Goal: Download file/media

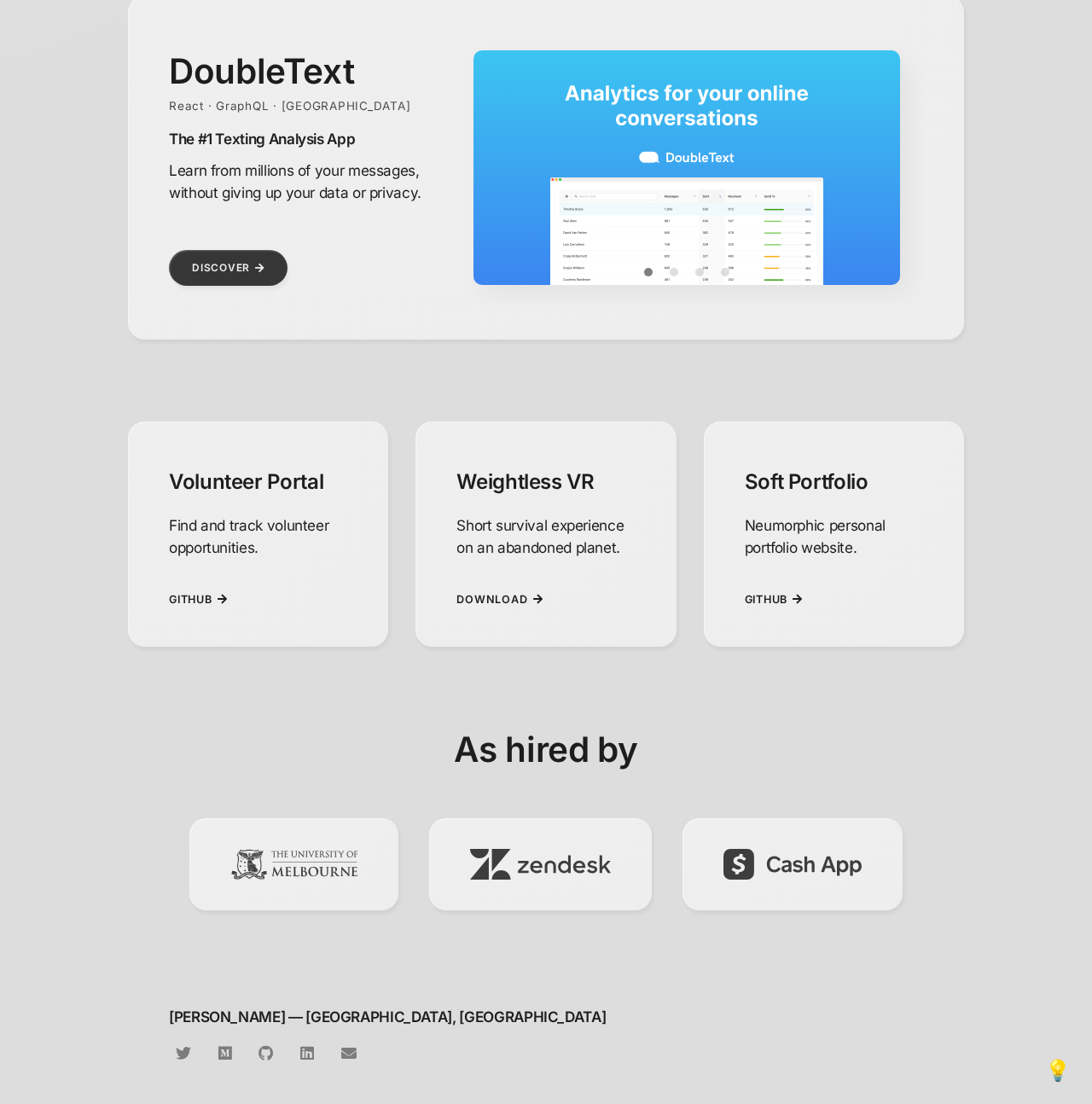
scroll to position [833, 0]
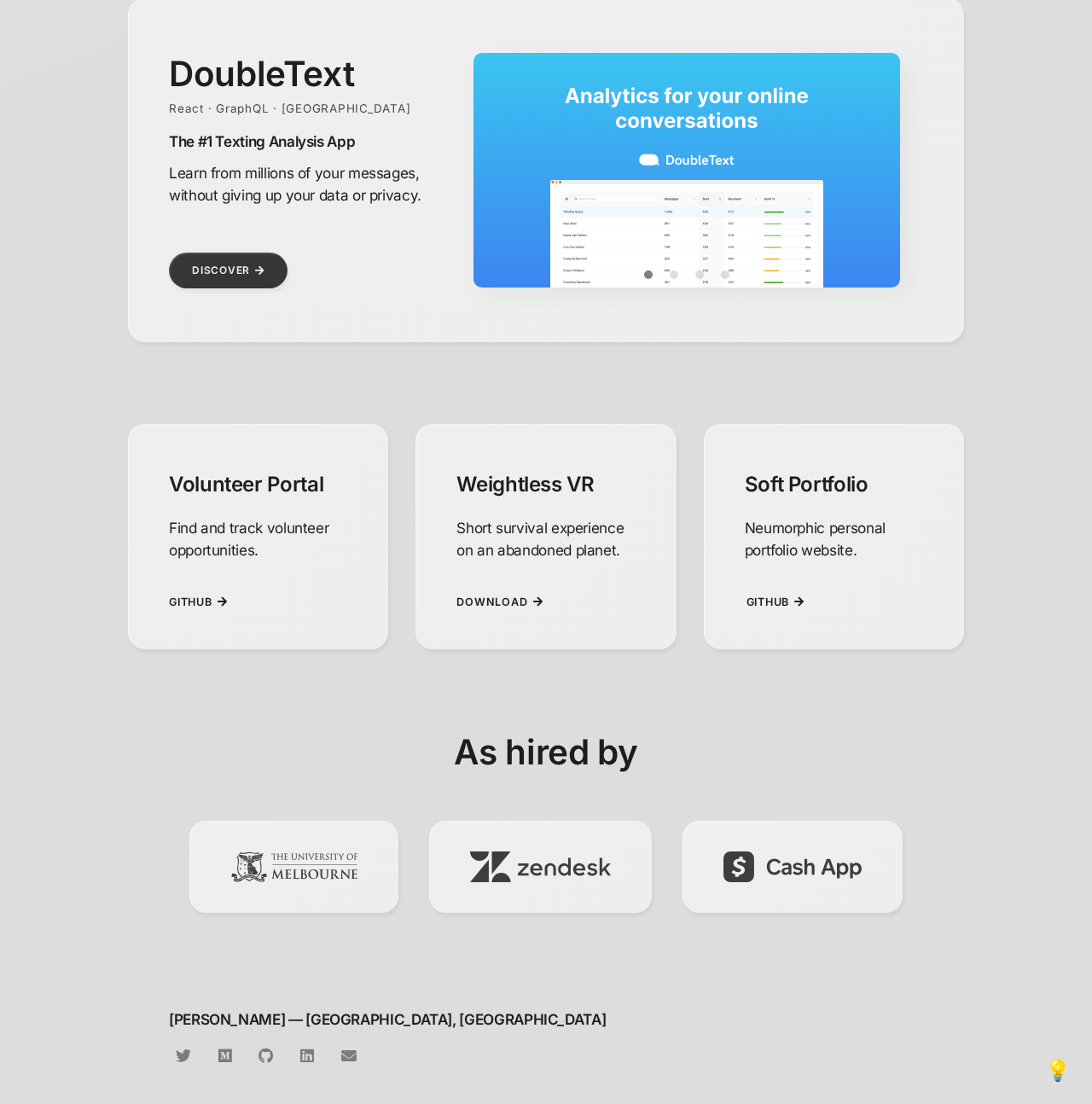
click at [792, 595] on link "Github" at bounding box center [777, 601] width 62 height 42
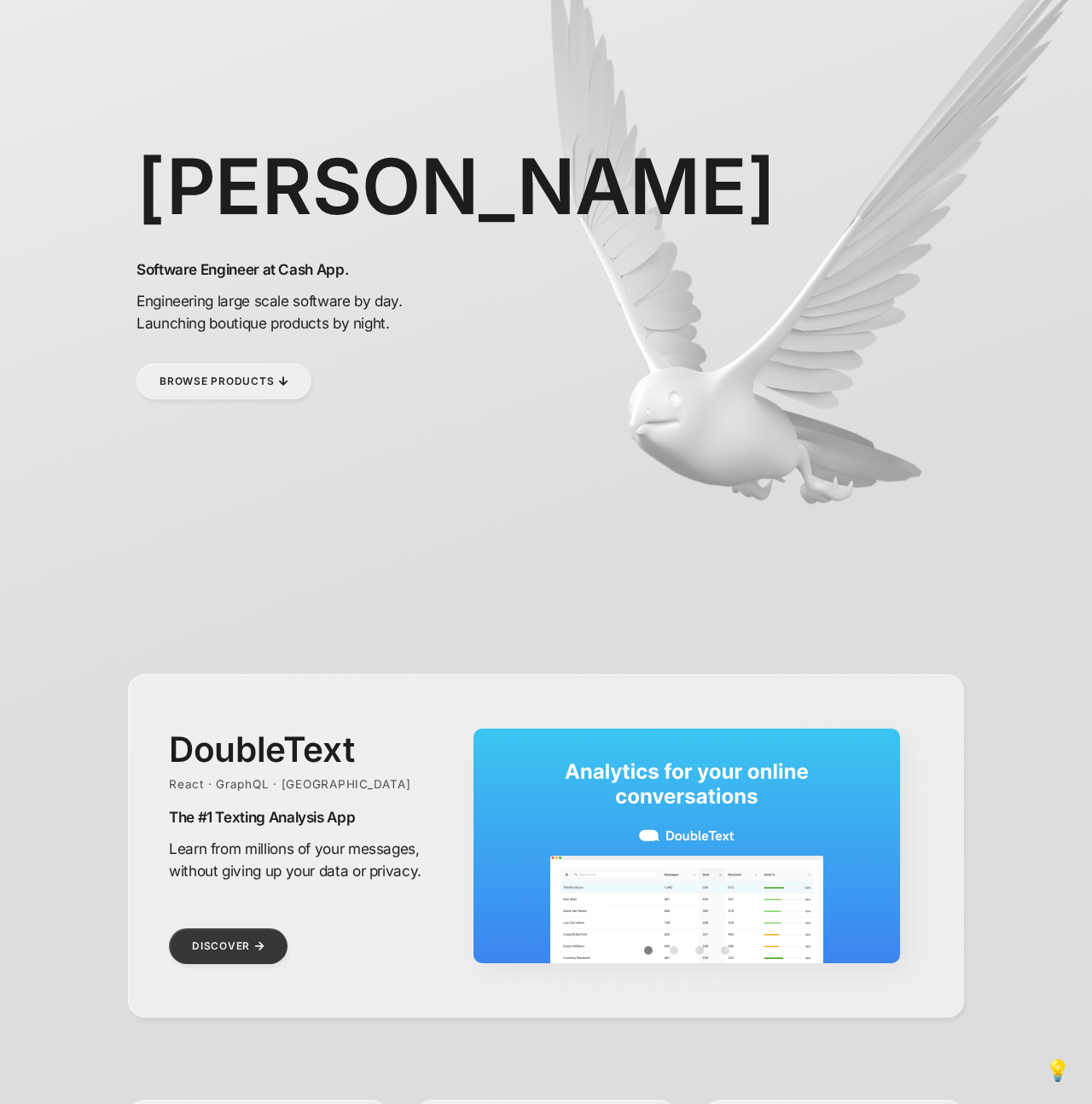
scroll to position [0, 0]
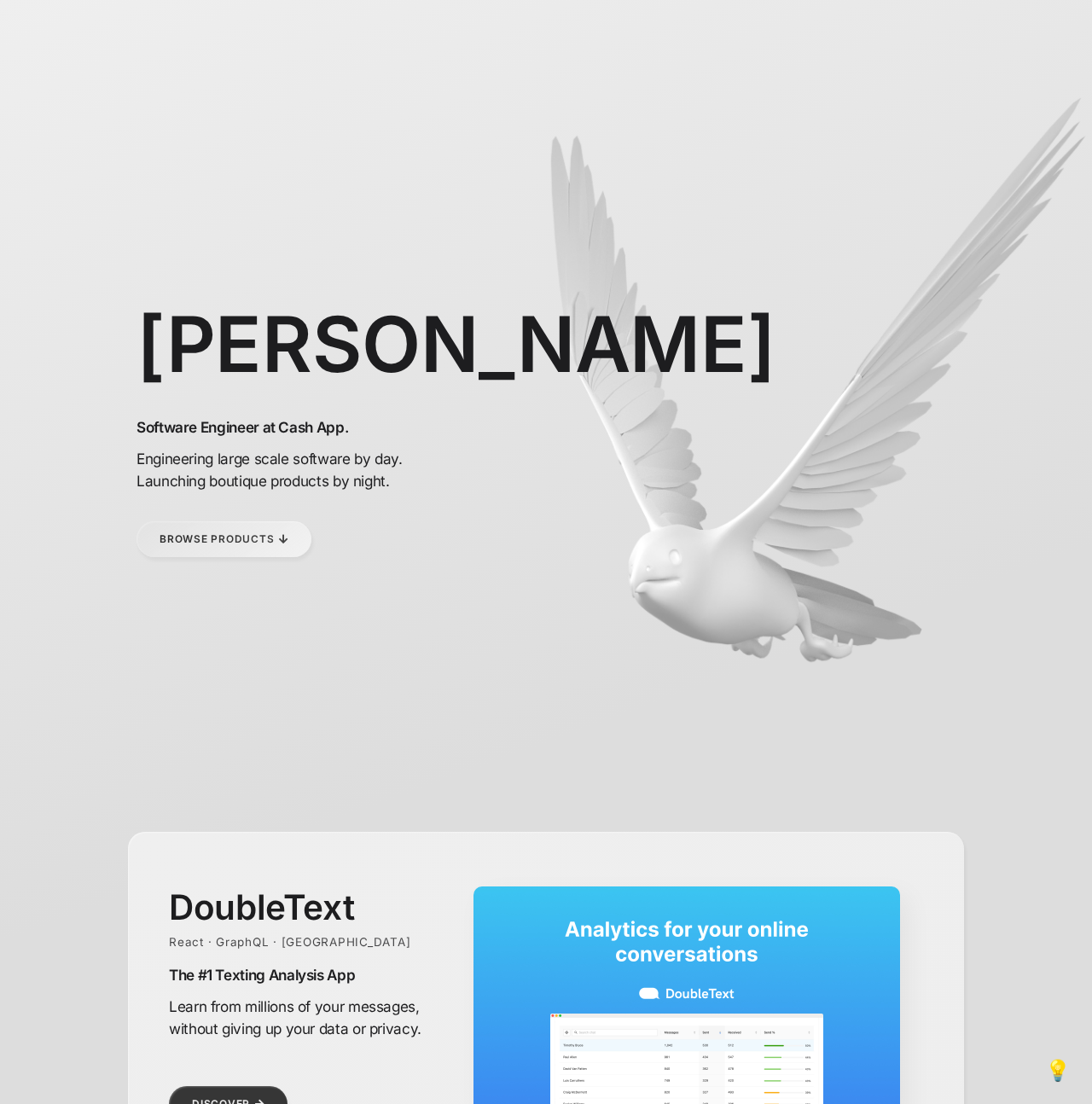
click at [265, 537] on link "Browse Products" at bounding box center [224, 540] width 175 height 36
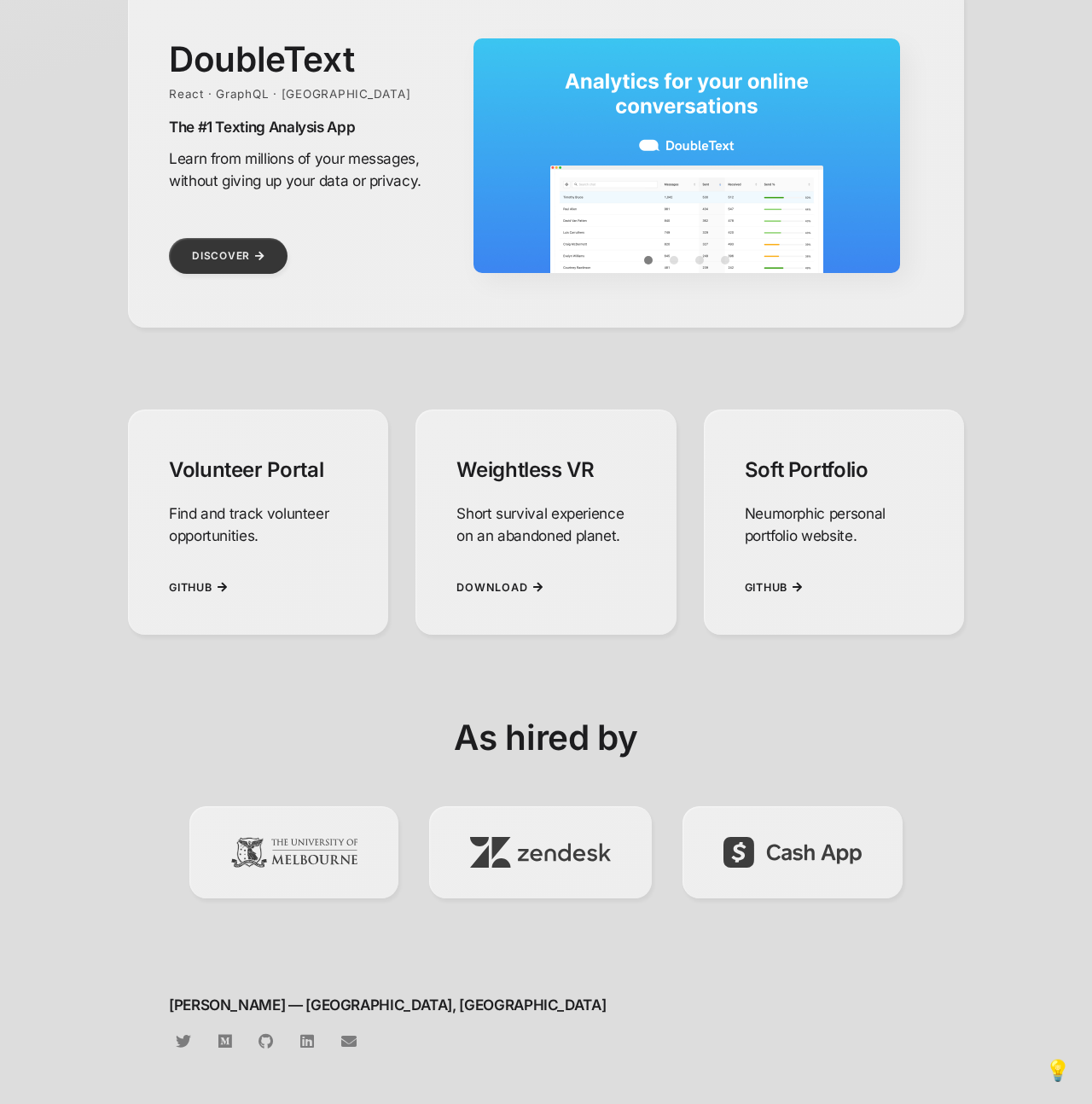
scroll to position [857, 0]
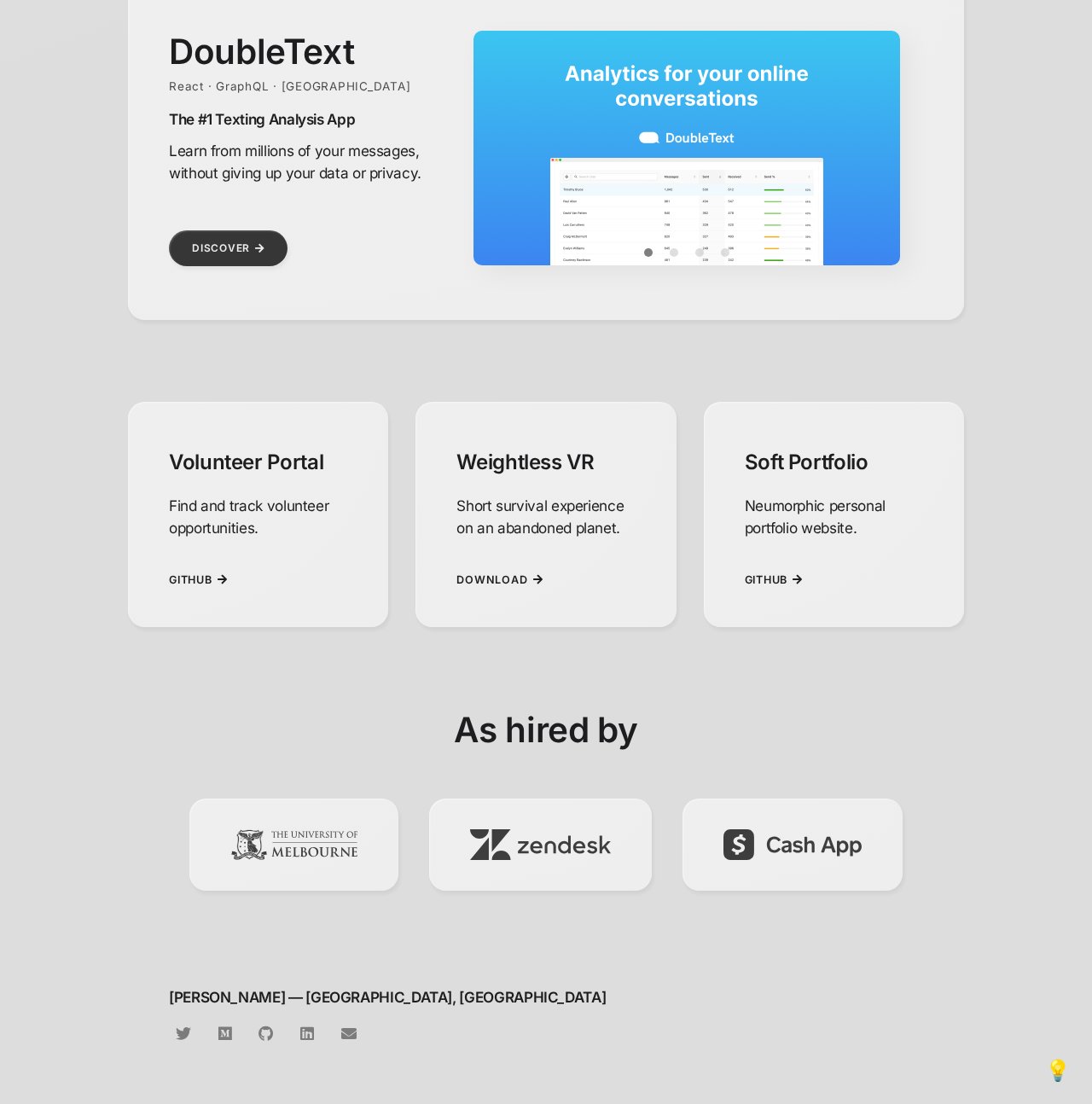
click at [580, 455] on h1 "Weightless VR" at bounding box center [546, 462] width 178 height 25
click at [491, 580] on span "Download" at bounding box center [494, 579] width 71 height 13
click at [219, 565] on link "Github" at bounding box center [202, 579] width 62 height 42
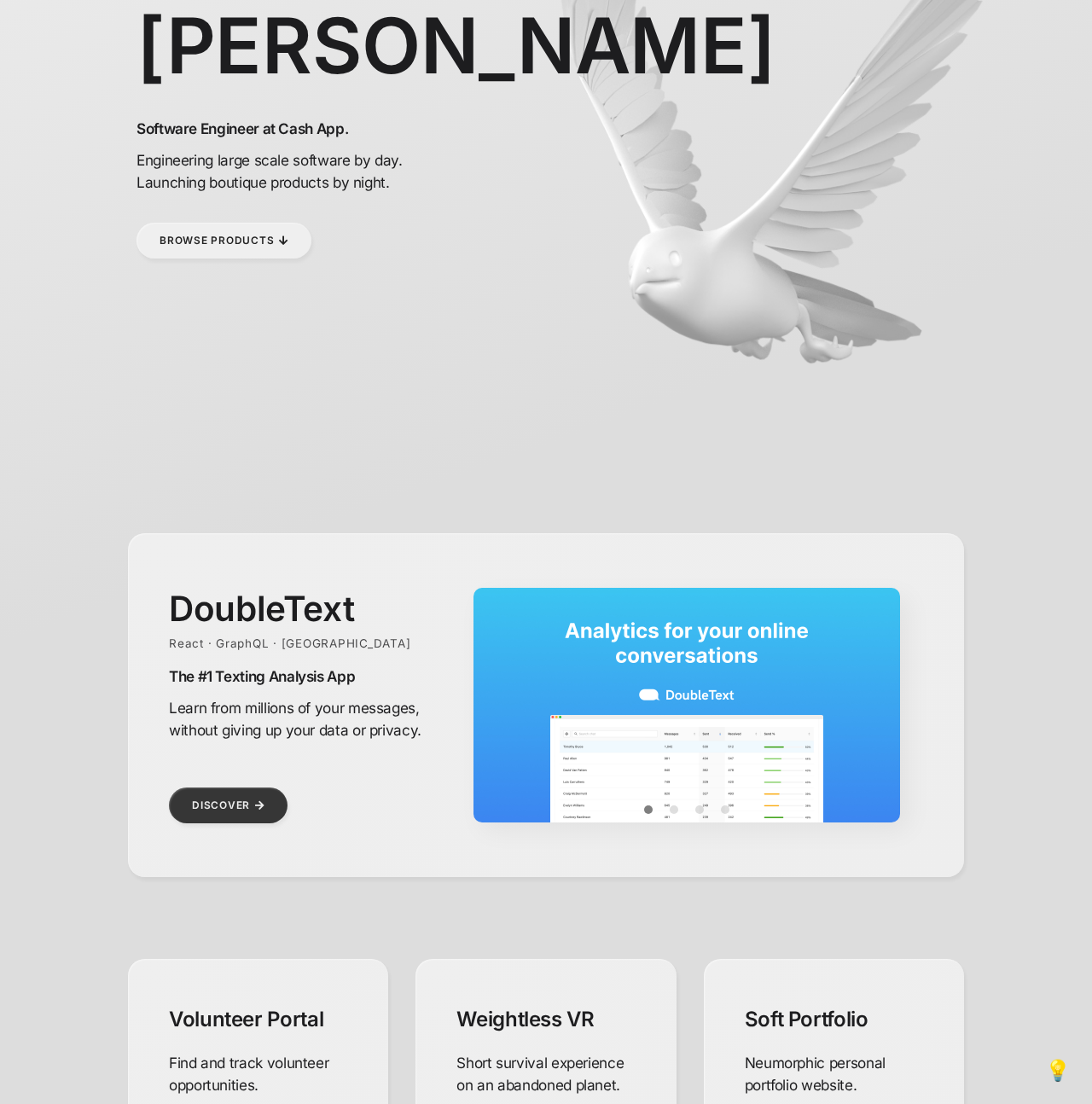
scroll to position [0, 0]
